Goal: Use online tool/utility: Utilize a website feature to perform a specific function

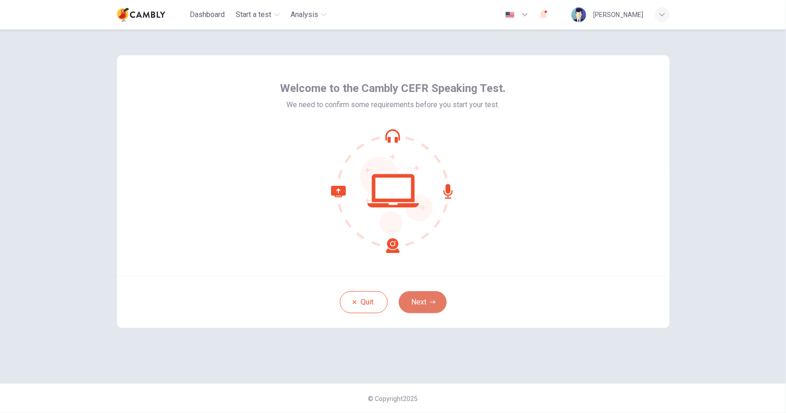
click at [433, 304] on icon "button" at bounding box center [433, 303] width 6 height 6
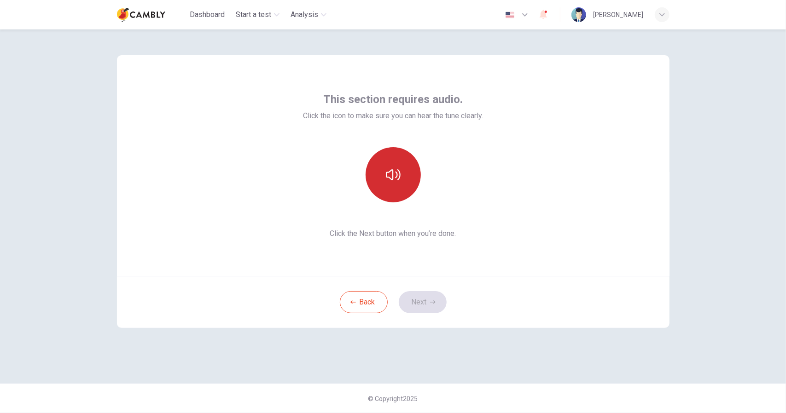
click at [405, 171] on button "button" at bounding box center [393, 174] width 55 height 55
click at [434, 295] on button "Next" at bounding box center [423, 302] width 48 height 22
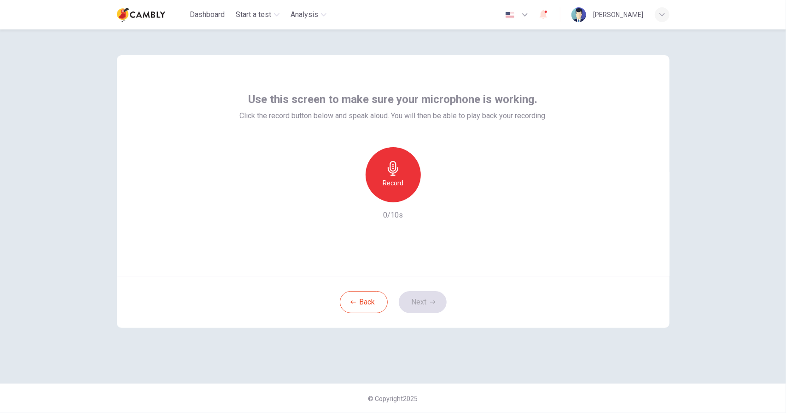
click at [391, 178] on h6 "Record" at bounding box center [393, 183] width 21 height 11
click at [405, 188] on div "Stop" at bounding box center [393, 174] width 55 height 55
click at [433, 196] on icon "button" at bounding box center [435, 195] width 9 height 9
click at [418, 300] on button "Next" at bounding box center [423, 302] width 48 height 22
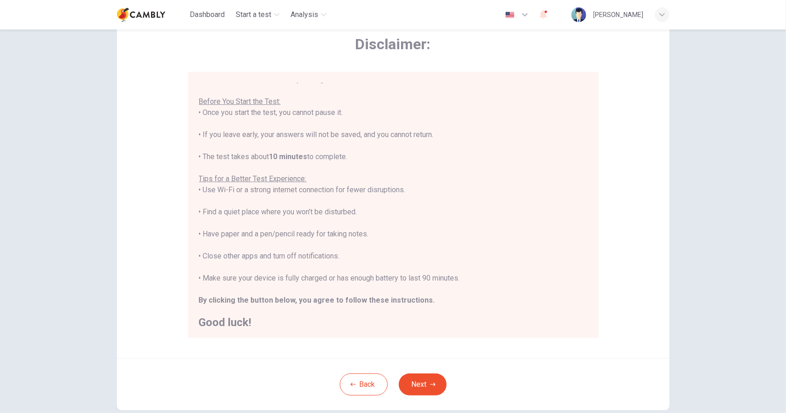
scroll to position [10, 0]
click at [433, 385] on icon "button" at bounding box center [433, 385] width 6 height 6
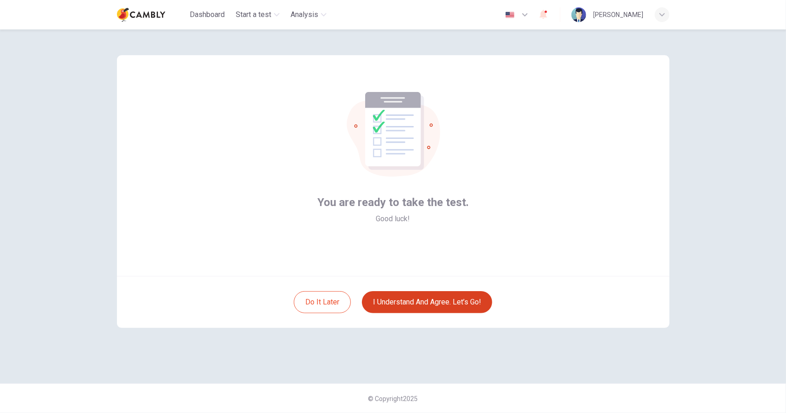
scroll to position [0, 0]
click at [422, 302] on button "I understand and agree. Let’s go!" at bounding box center [427, 302] width 130 height 22
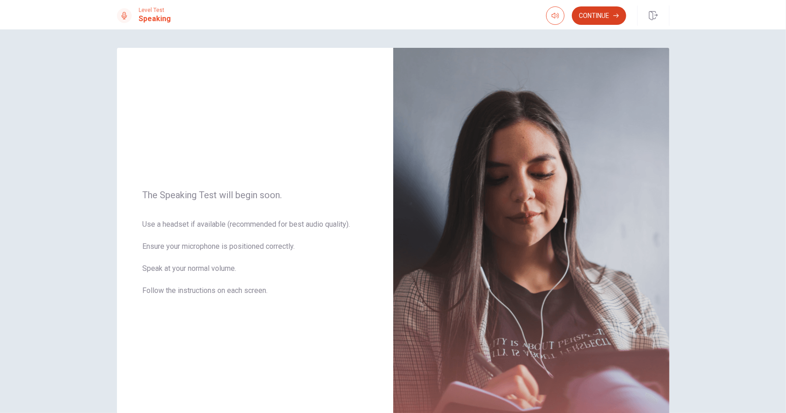
click at [602, 17] on button "Continue" at bounding box center [599, 15] width 54 height 18
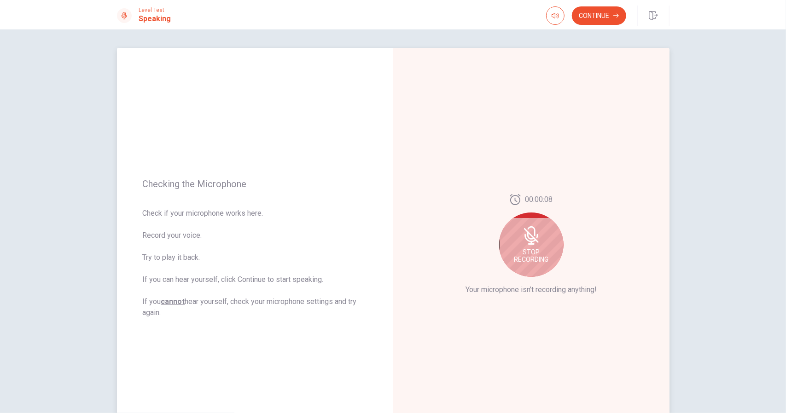
click at [541, 240] on div "Stop Recording" at bounding box center [531, 245] width 64 height 64
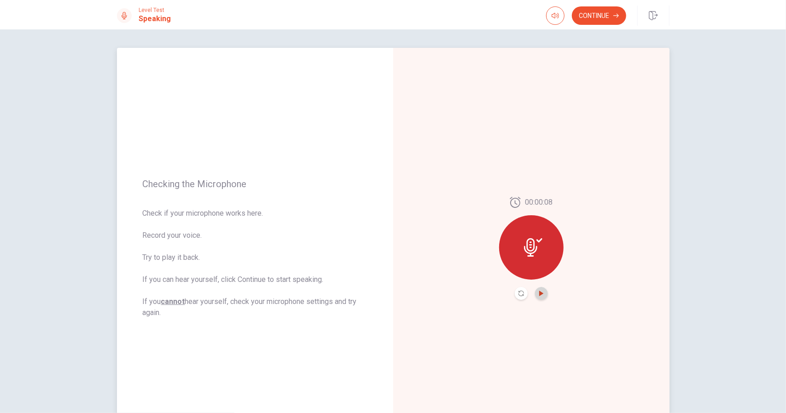
click at [539, 292] on icon "Play Audio" at bounding box center [541, 294] width 4 height 6
click at [559, 86] on div "00:00:08" at bounding box center [531, 248] width 276 height 401
click at [609, 14] on button "Continue" at bounding box center [599, 15] width 54 height 18
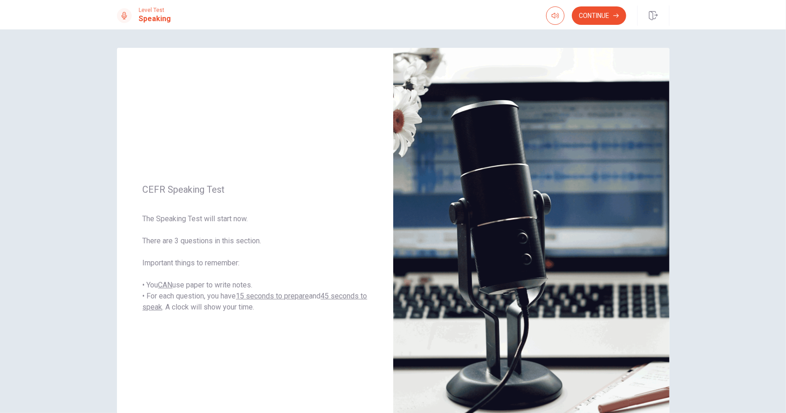
click at [601, 12] on button "Continue" at bounding box center [599, 15] width 54 height 18
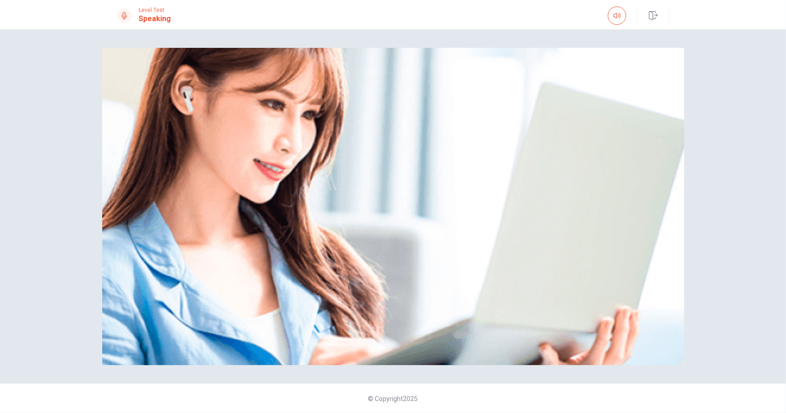
click at [567, 224] on div "Please Listen Carefully" at bounding box center [393, 207] width 582 height 318
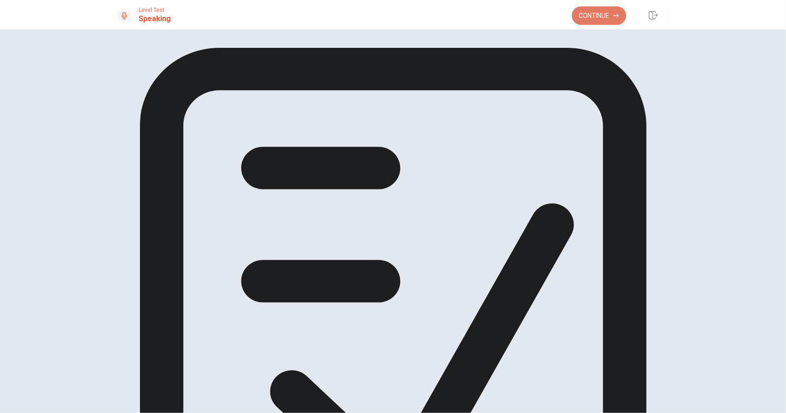
click at [598, 13] on button "Continue" at bounding box center [599, 15] width 54 height 18
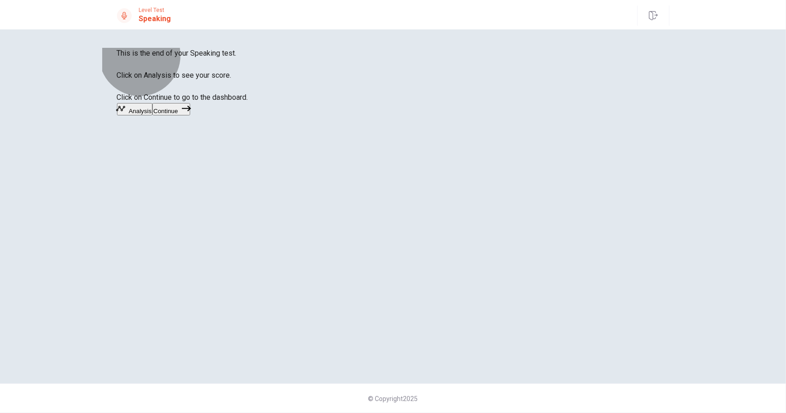
click at [153, 116] on button "Analysis" at bounding box center [135, 109] width 36 height 12
